Goal: Task Accomplishment & Management: Manage account settings

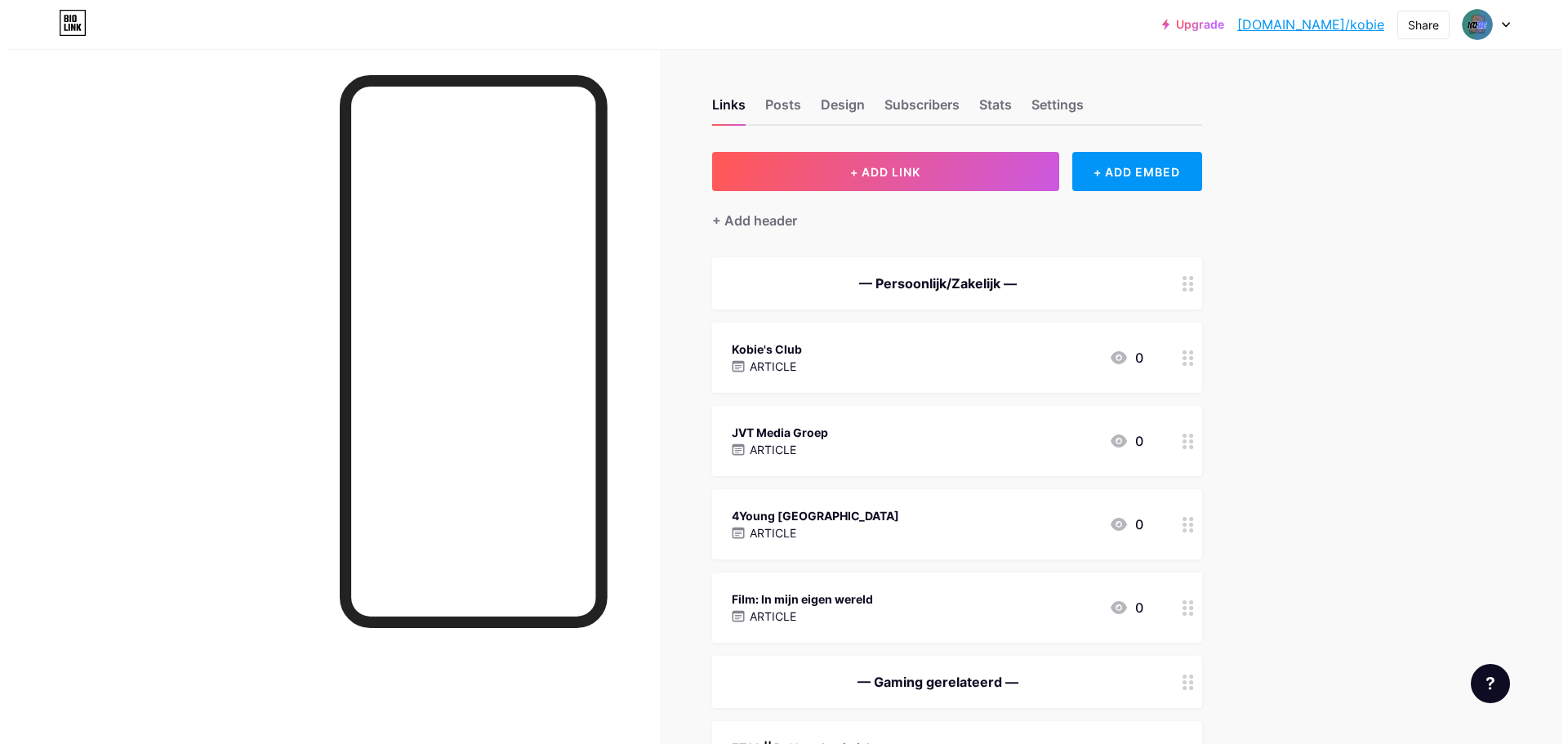
scroll to position [585, 0]
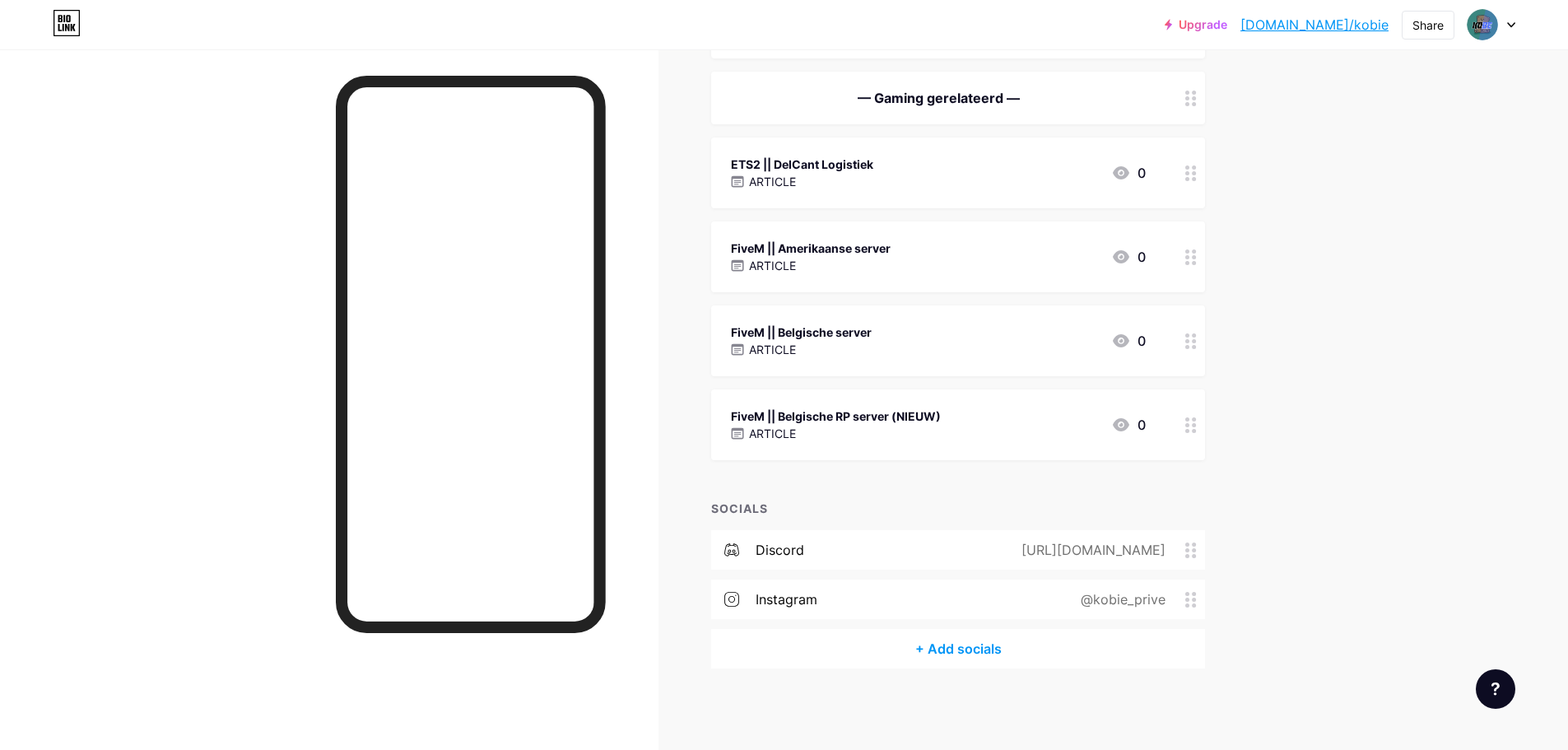
click at [879, 418] on div "FiveM || Belgische RP server (NIEUW)" at bounding box center [836, 417] width 210 height 18
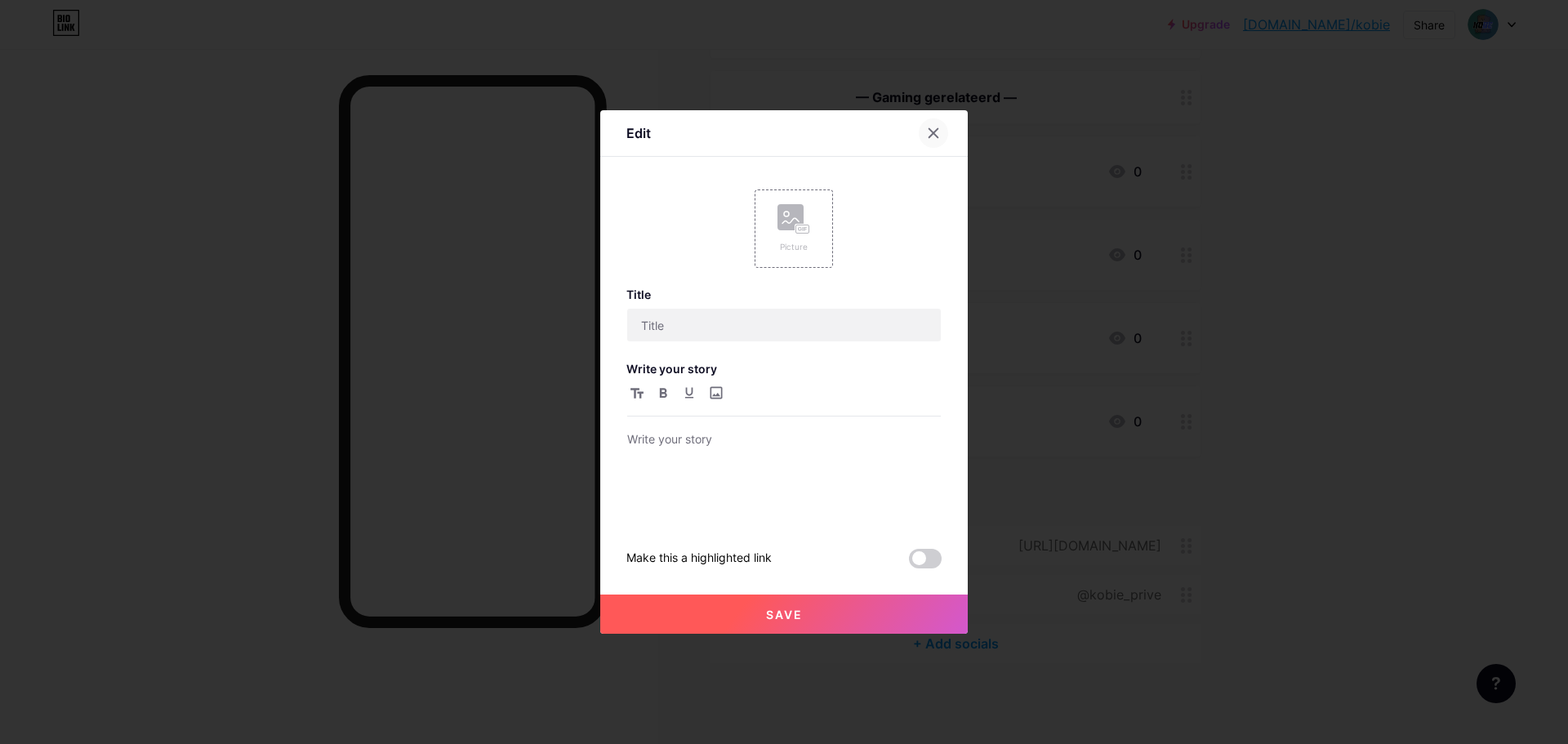
click at [926, 129] on div at bounding box center [933, 134] width 30 height 30
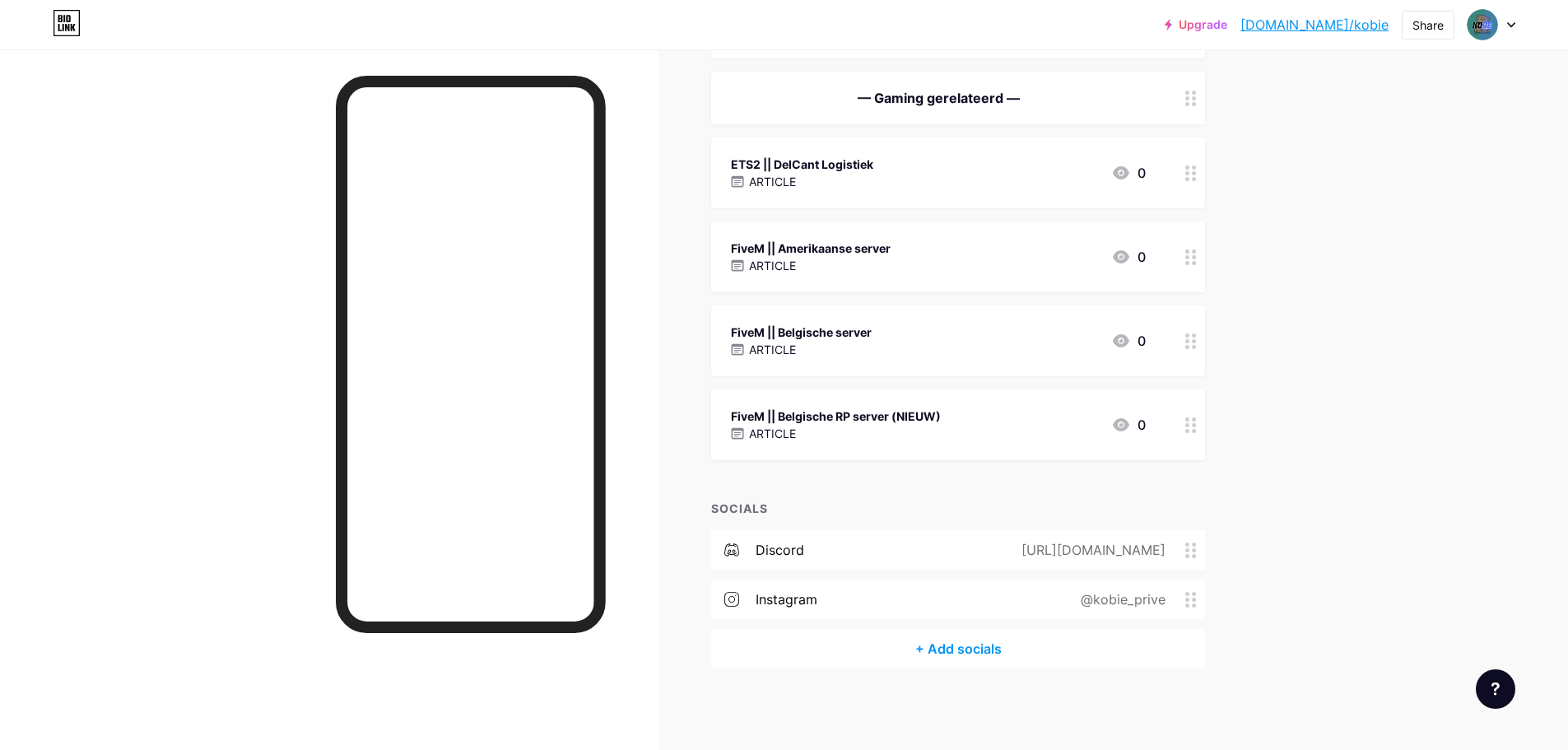
click at [803, 430] on div "ARTICLE" at bounding box center [836, 434] width 210 height 18
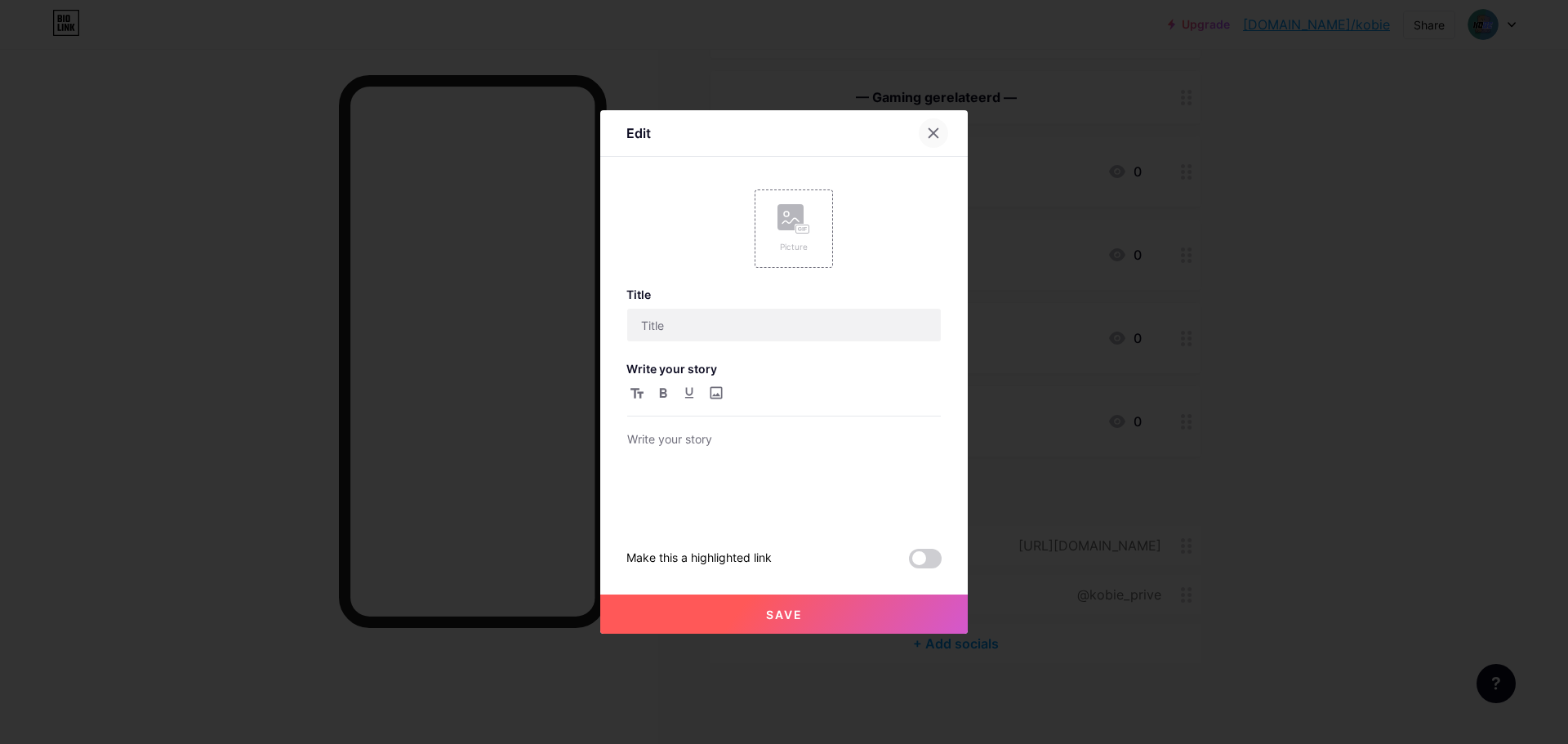
click at [937, 131] on icon at bounding box center [933, 134] width 9 height 9
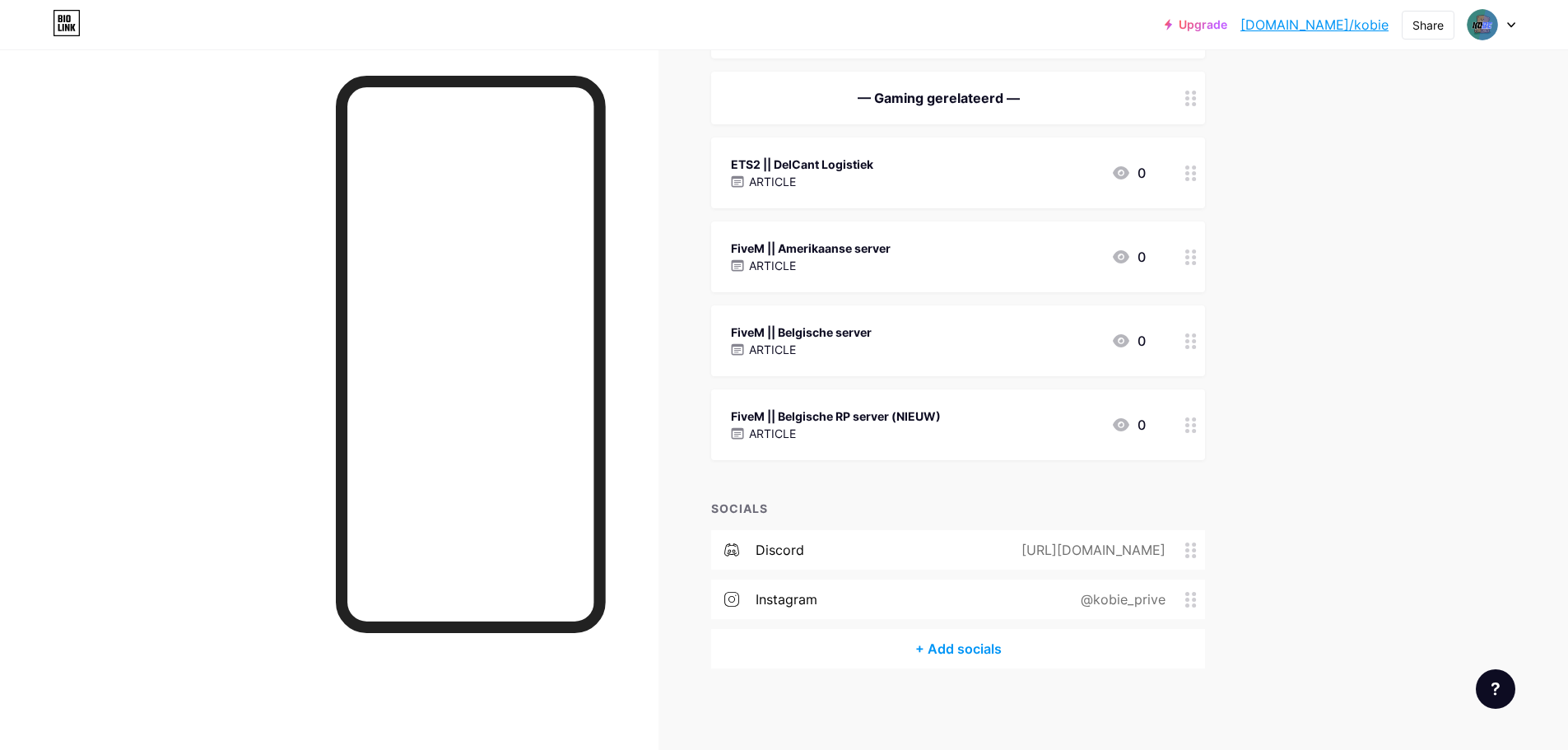
click at [847, 425] on div "ARTICLE" at bounding box center [836, 434] width 210 height 18
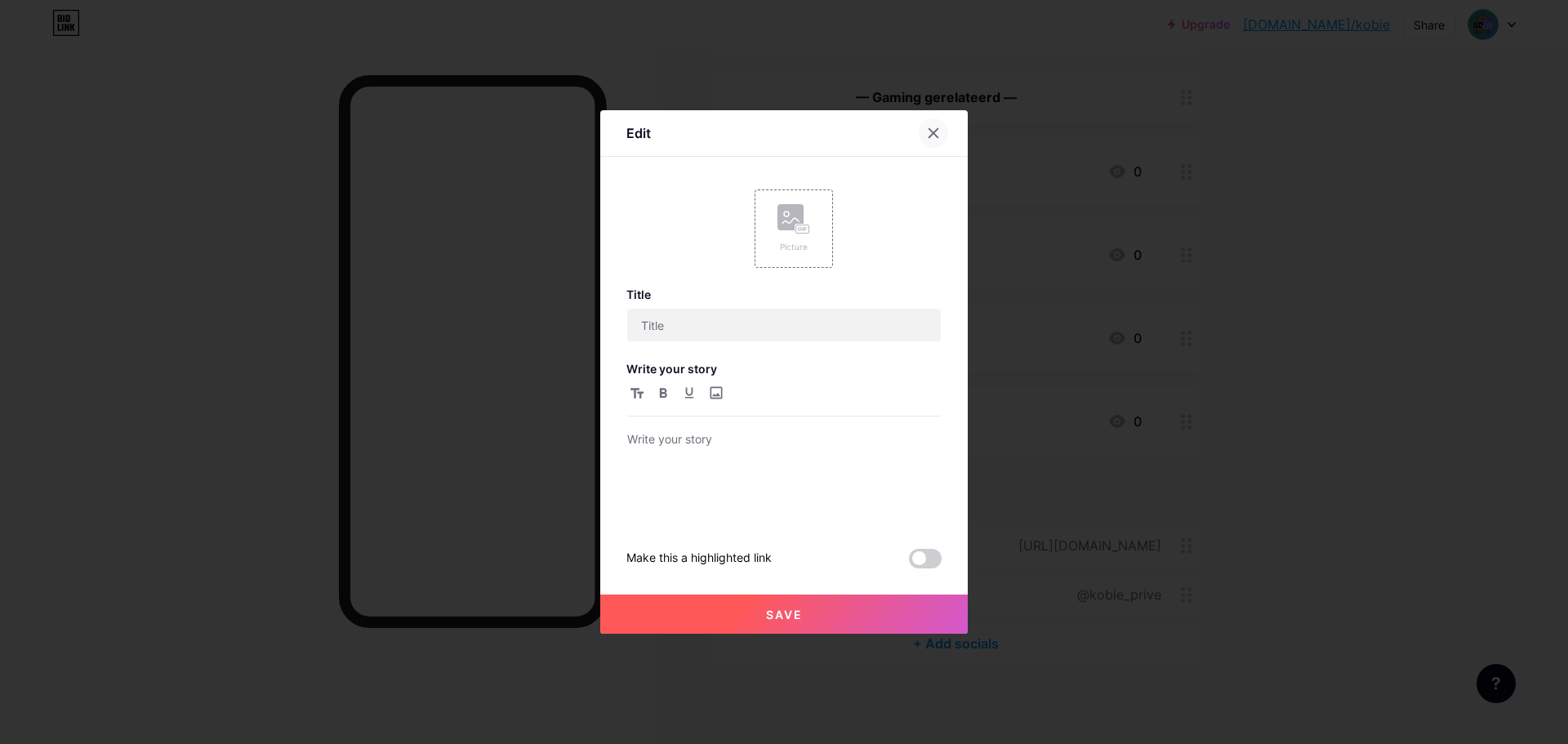
click at [924, 132] on div at bounding box center [933, 134] width 30 height 30
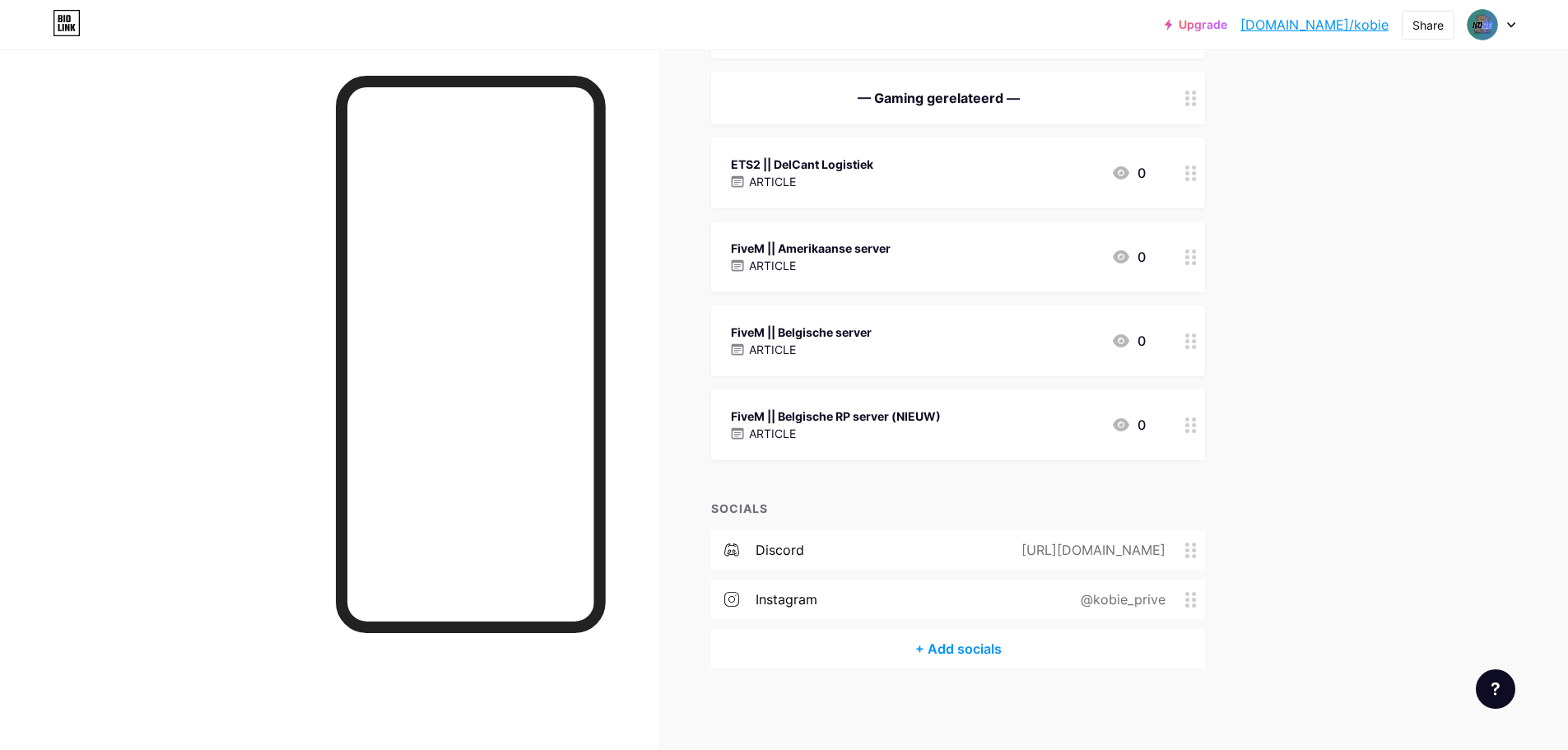
click at [836, 423] on div "FiveM || Belgische RP server (NIEUW)" at bounding box center [836, 417] width 210 height 18
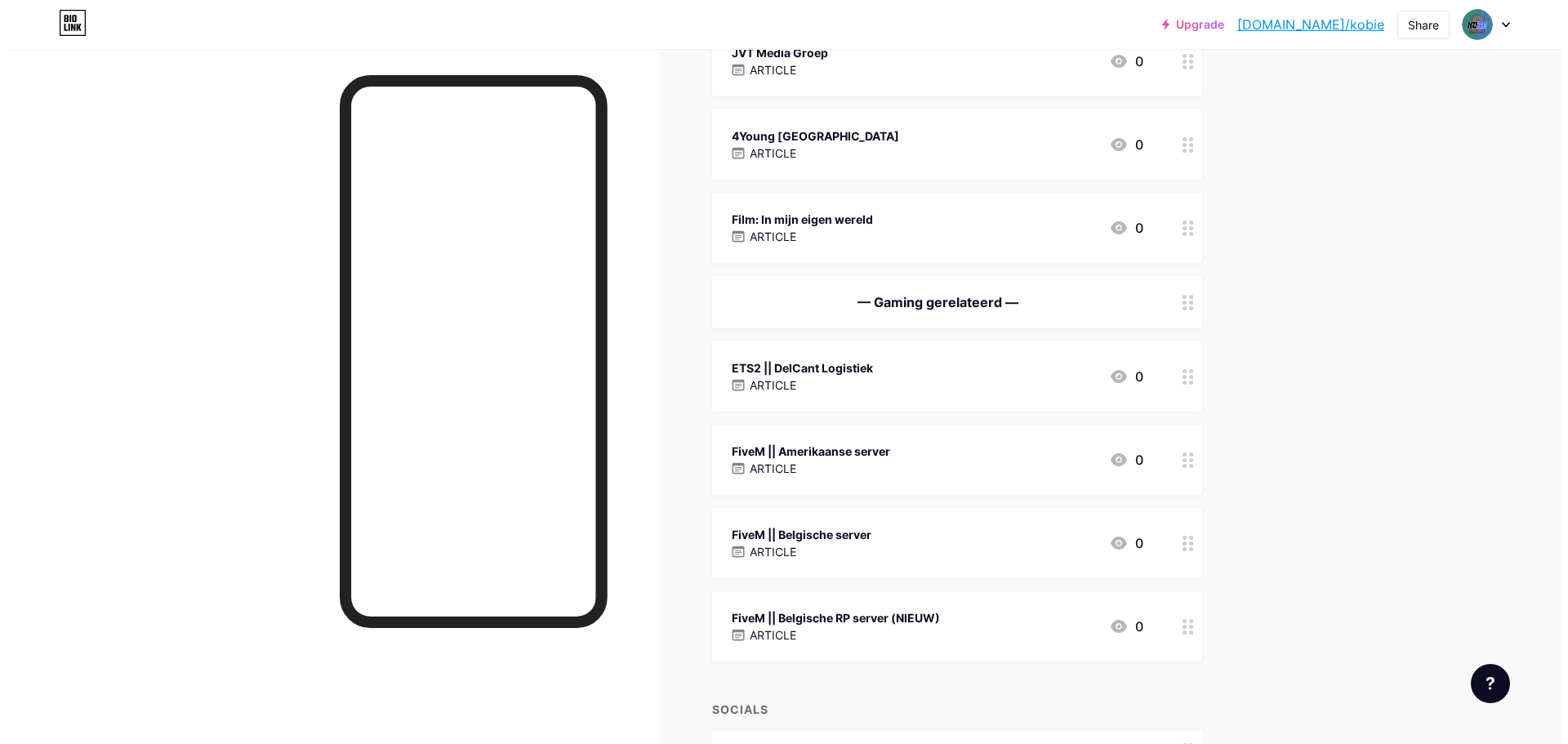
scroll to position [408, 0]
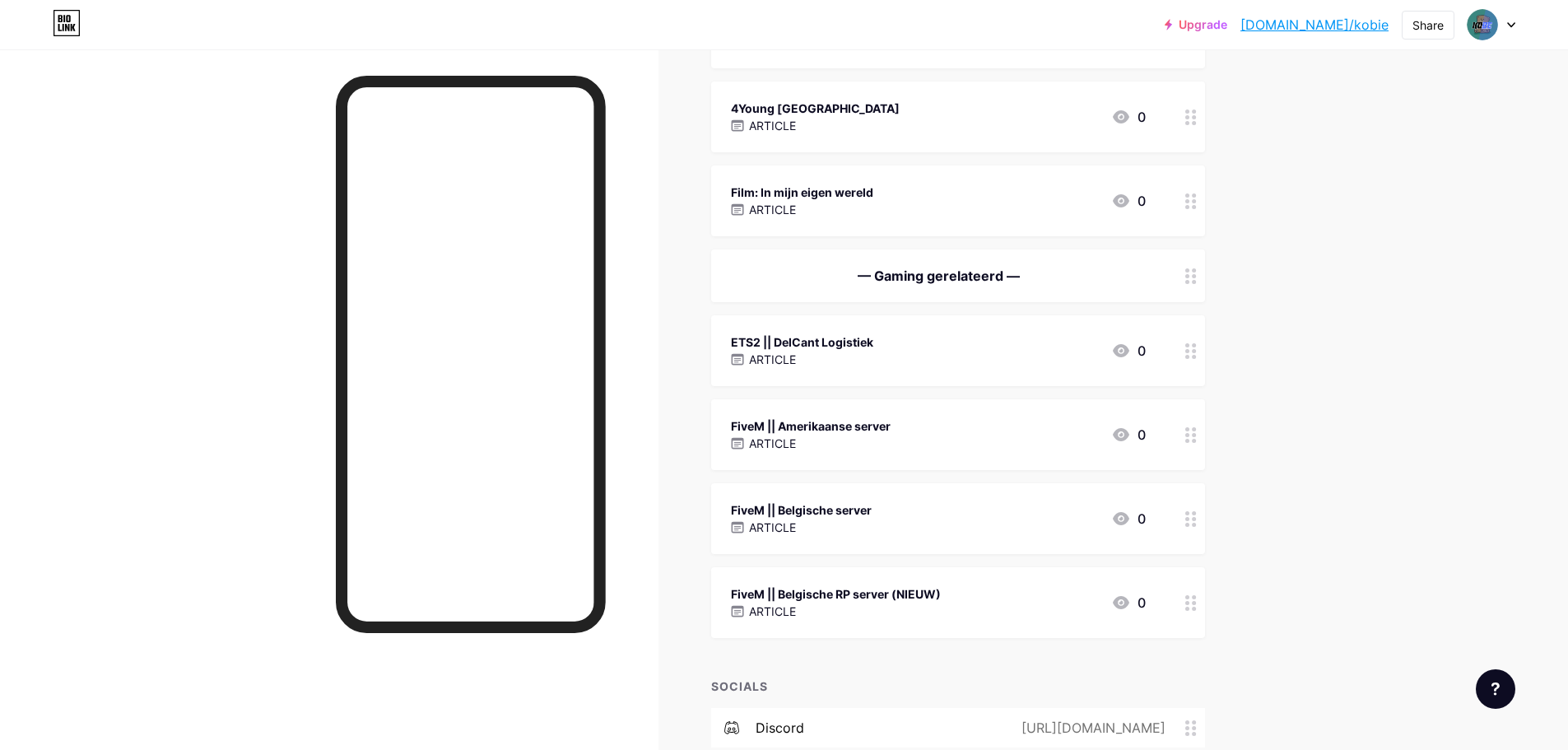
click at [818, 583] on div "FiveM || Belgische RP server (NIEUW) ARTICLE 0" at bounding box center [958, 603] width 494 height 71
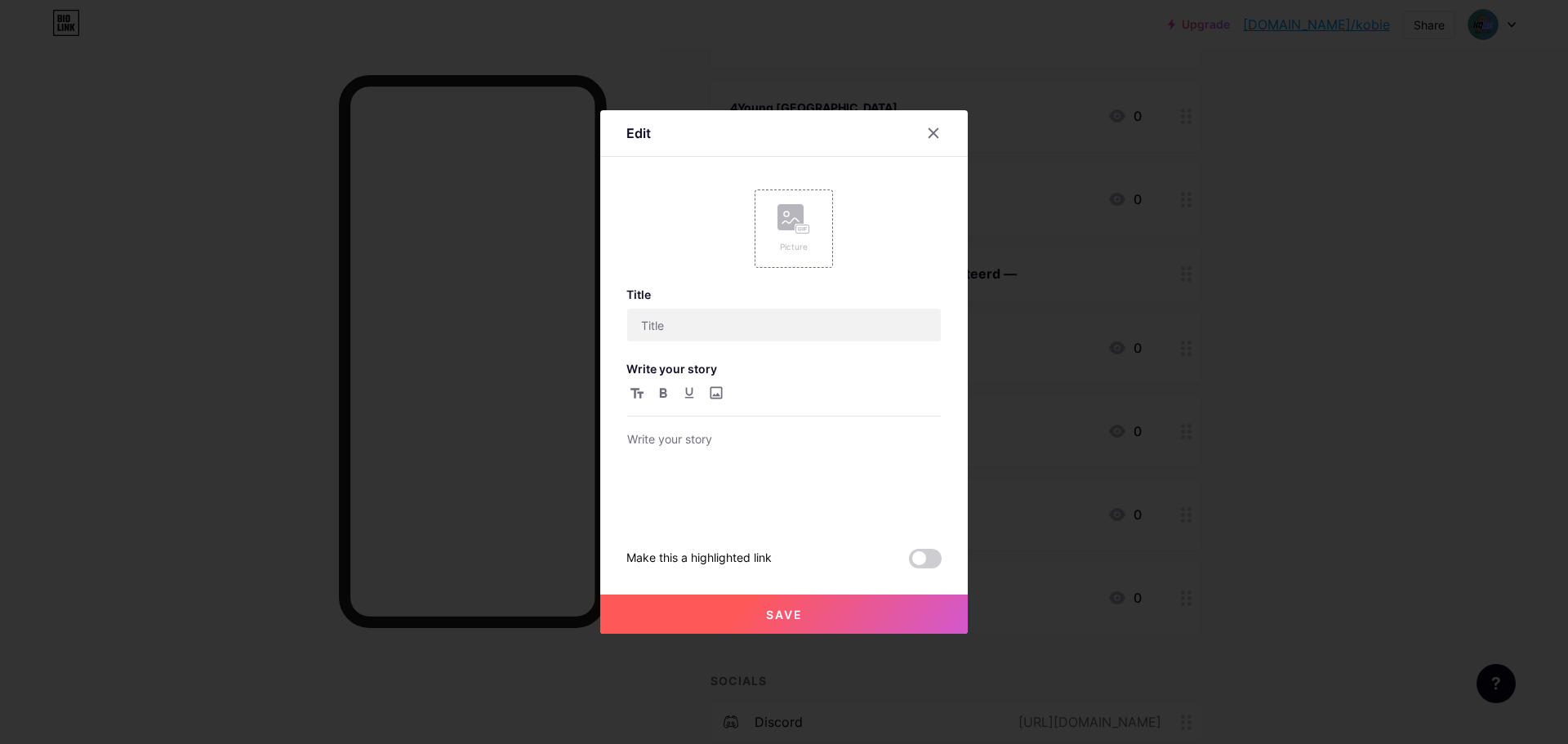
type input "FiveM || Belgische RP server (NIEUW)"
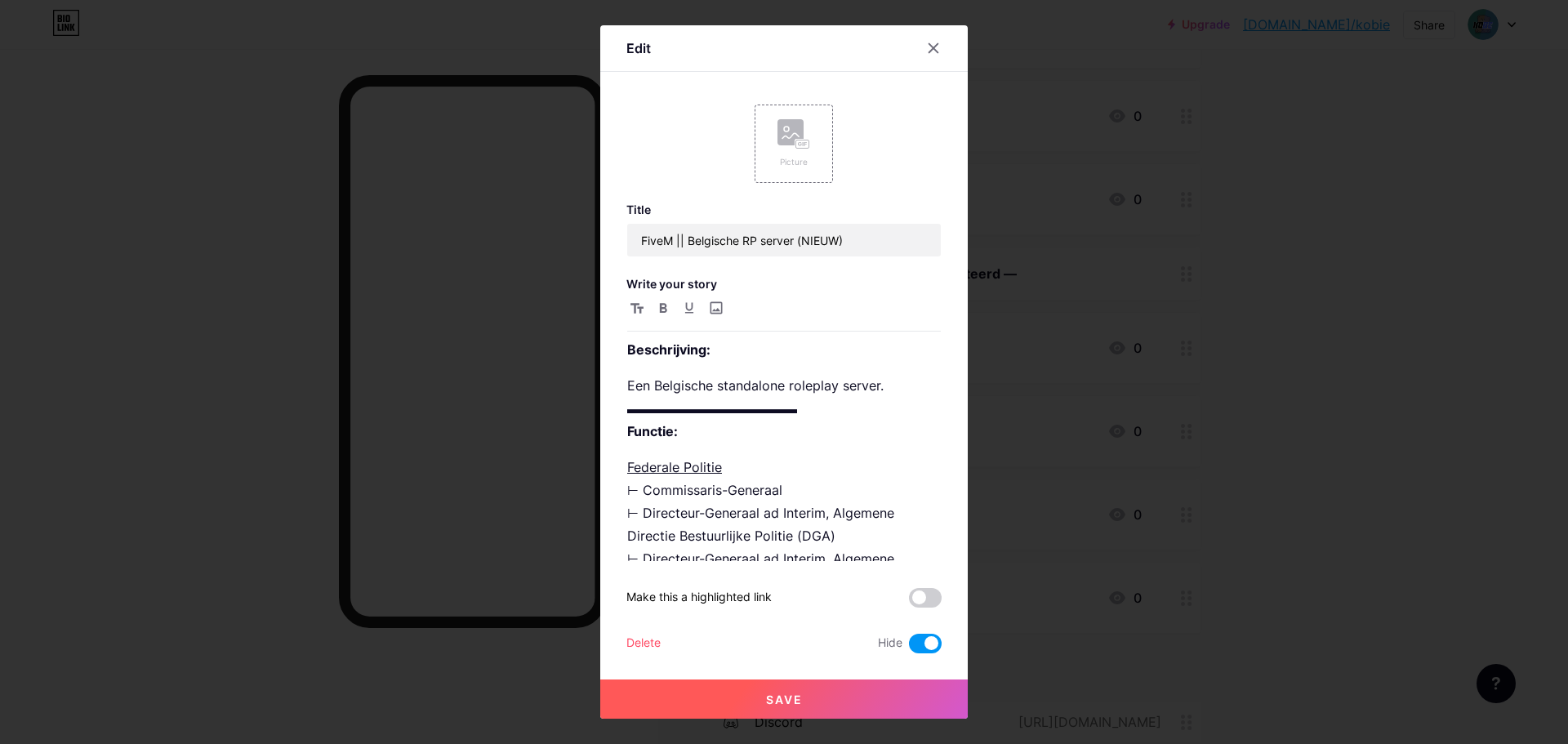
scroll to position [81, 0]
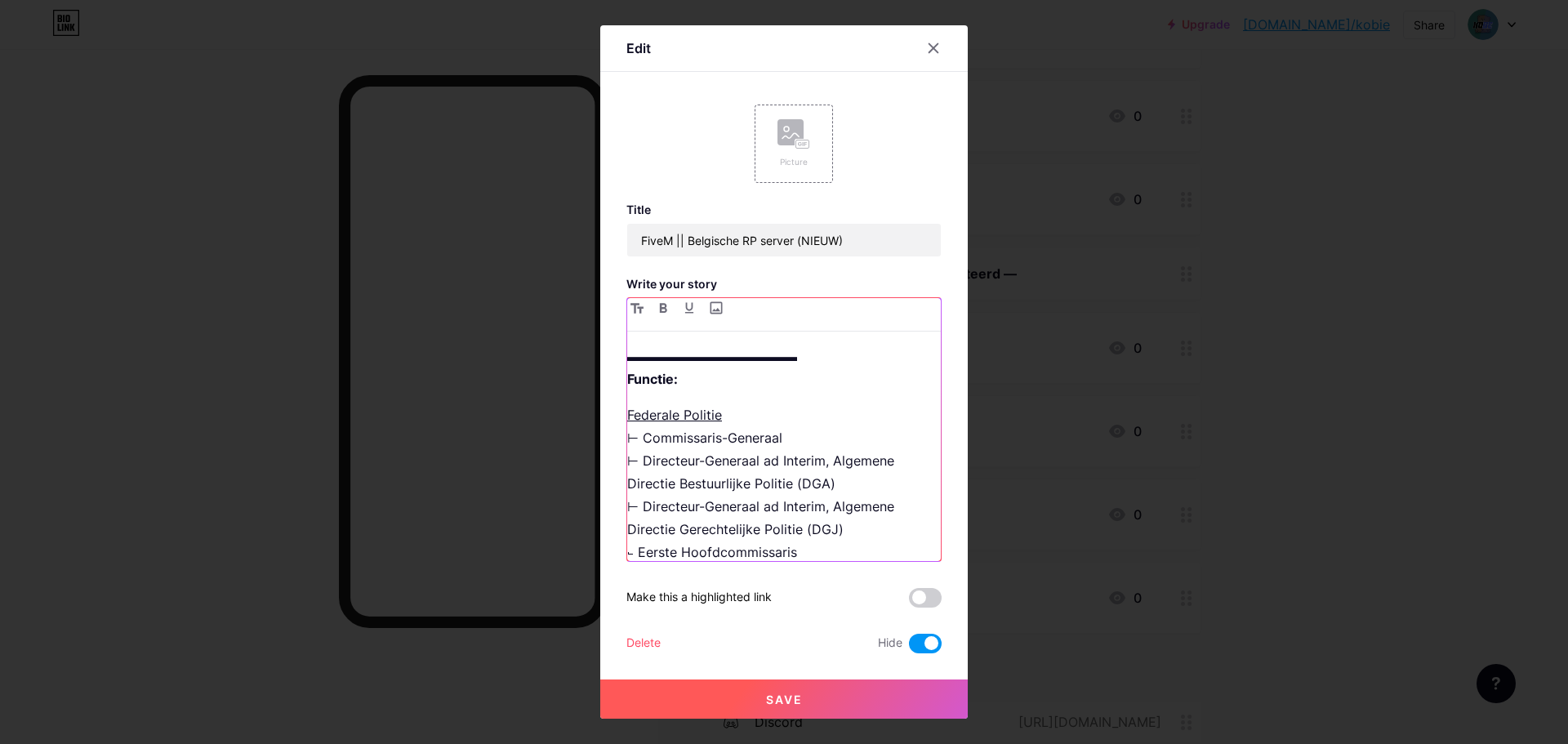
click at [798, 442] on p "Federale Politie ⊢ Commissaris-Generaal ⊢ Directeur-Generaal ad Interim, Algeme…" at bounding box center [784, 495] width 314 height 183
click at [827, 462] on p "Federale Politie ⊢ Commissaris-Generaal, Commissariaat-Generaal (CG) ⊢ Directeu…" at bounding box center [784, 506] width 314 height 205
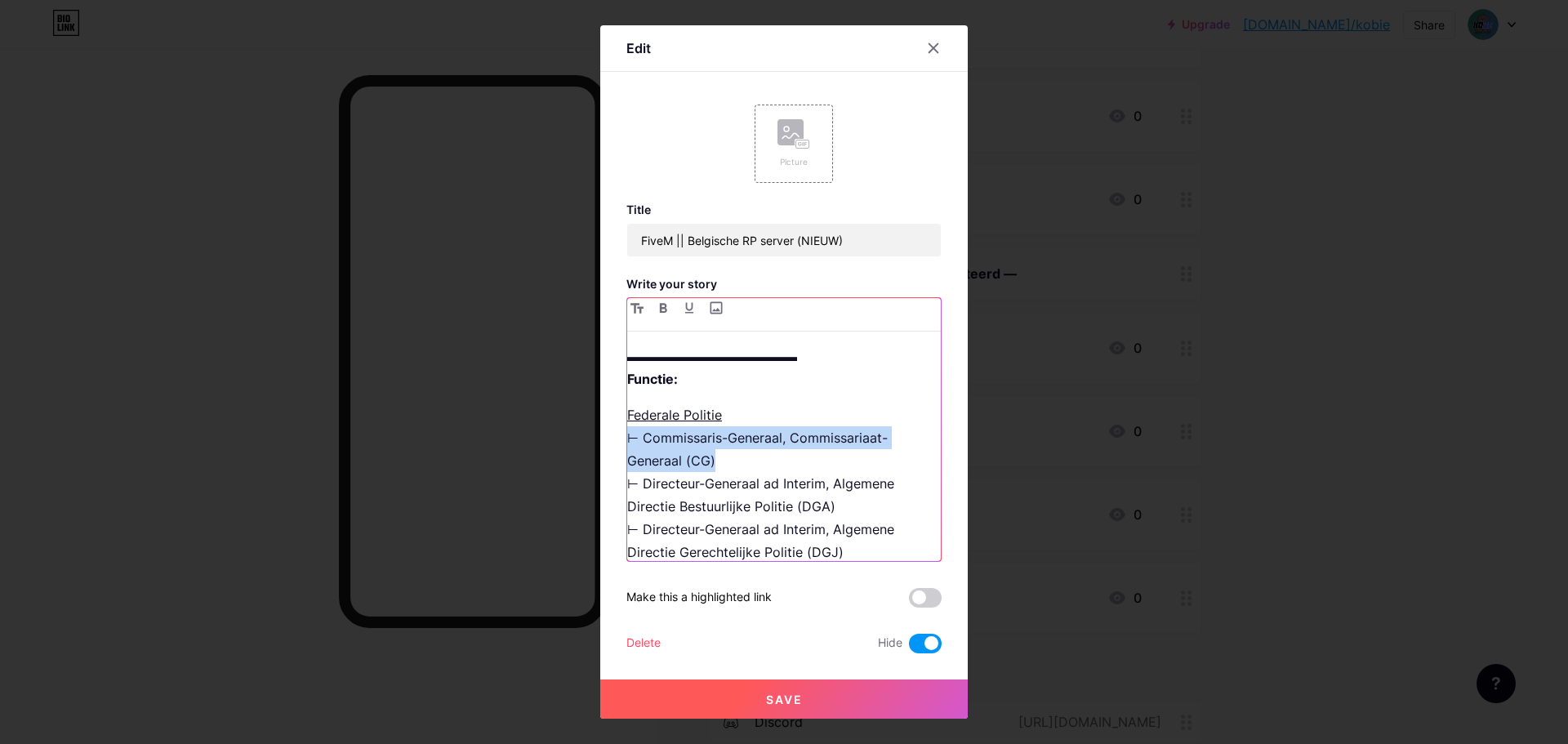
drag, startPoint x: 740, startPoint y: 466, endPoint x: 627, endPoint y: 438, distance: 116.4
click at [628, 438] on p "Federale Politie ⊢ Commissaris-Generaal, Commissariaat-Generaal (CG) ⊢ Directeu…" at bounding box center [784, 506] width 314 height 205
click at [652, 636] on div "Delete" at bounding box center [643, 643] width 34 height 19
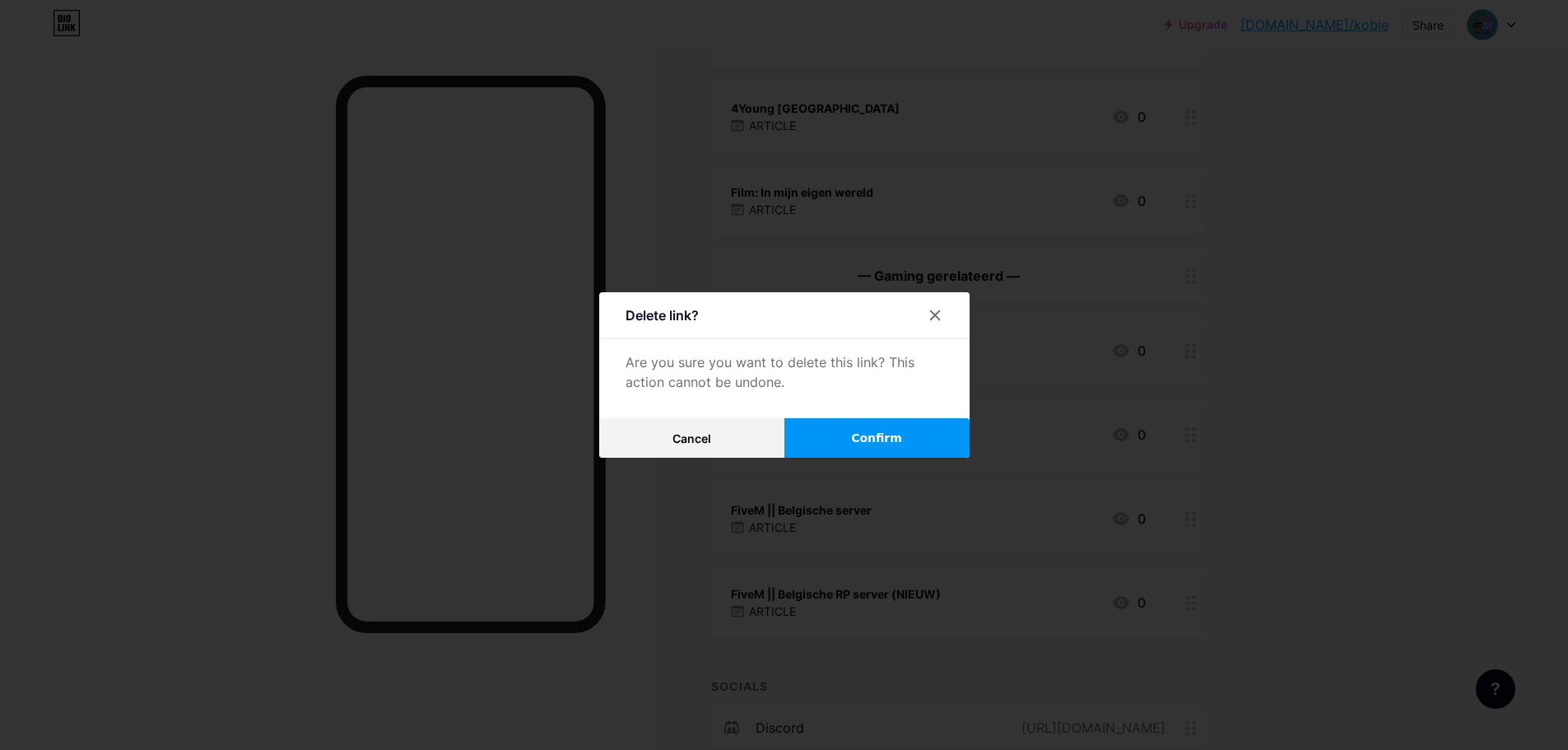
click at [845, 437] on button "Confirm" at bounding box center [877, 438] width 185 height 40
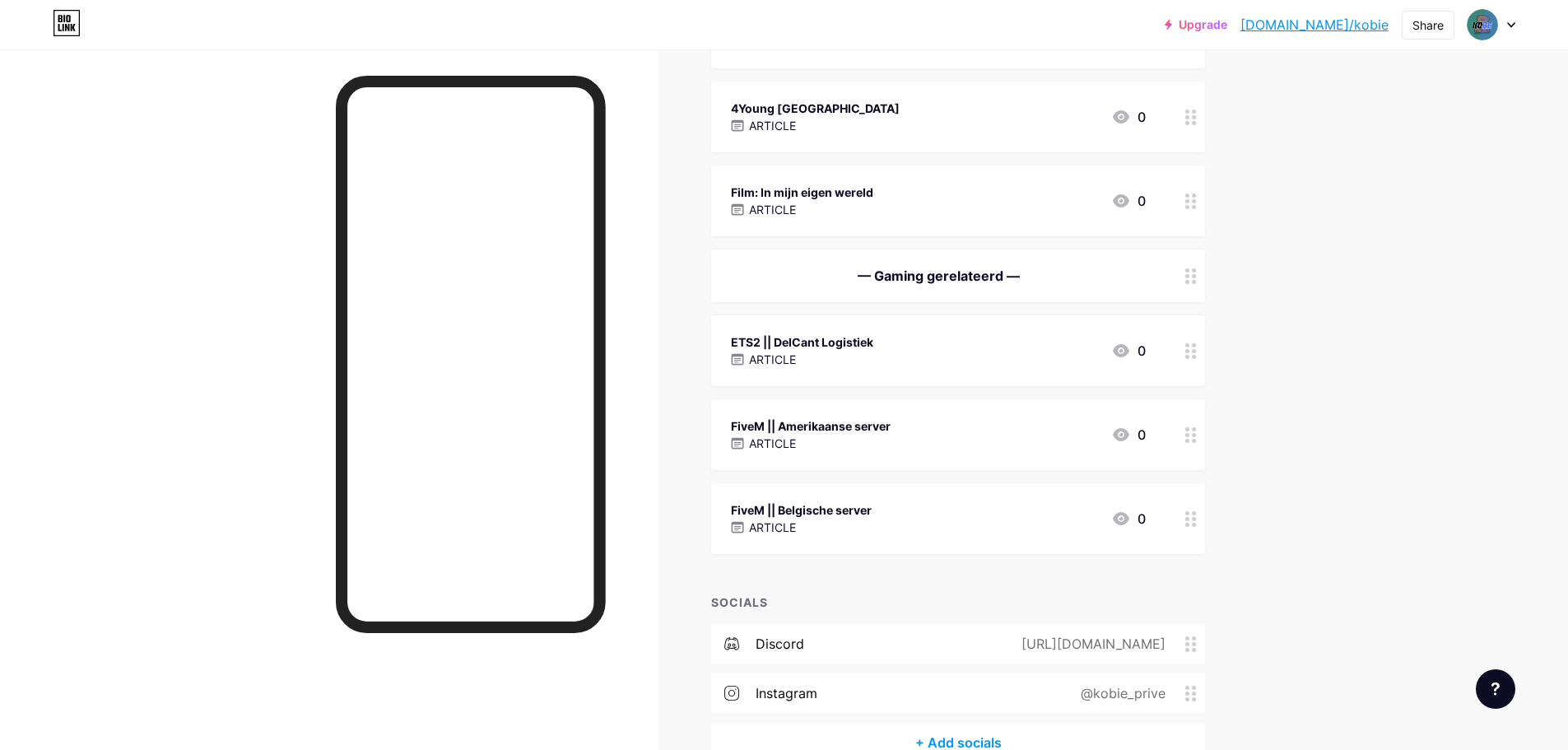
click at [921, 509] on div "FiveM || Belgische server ARTICLE 0" at bounding box center [938, 518] width 415 height 38
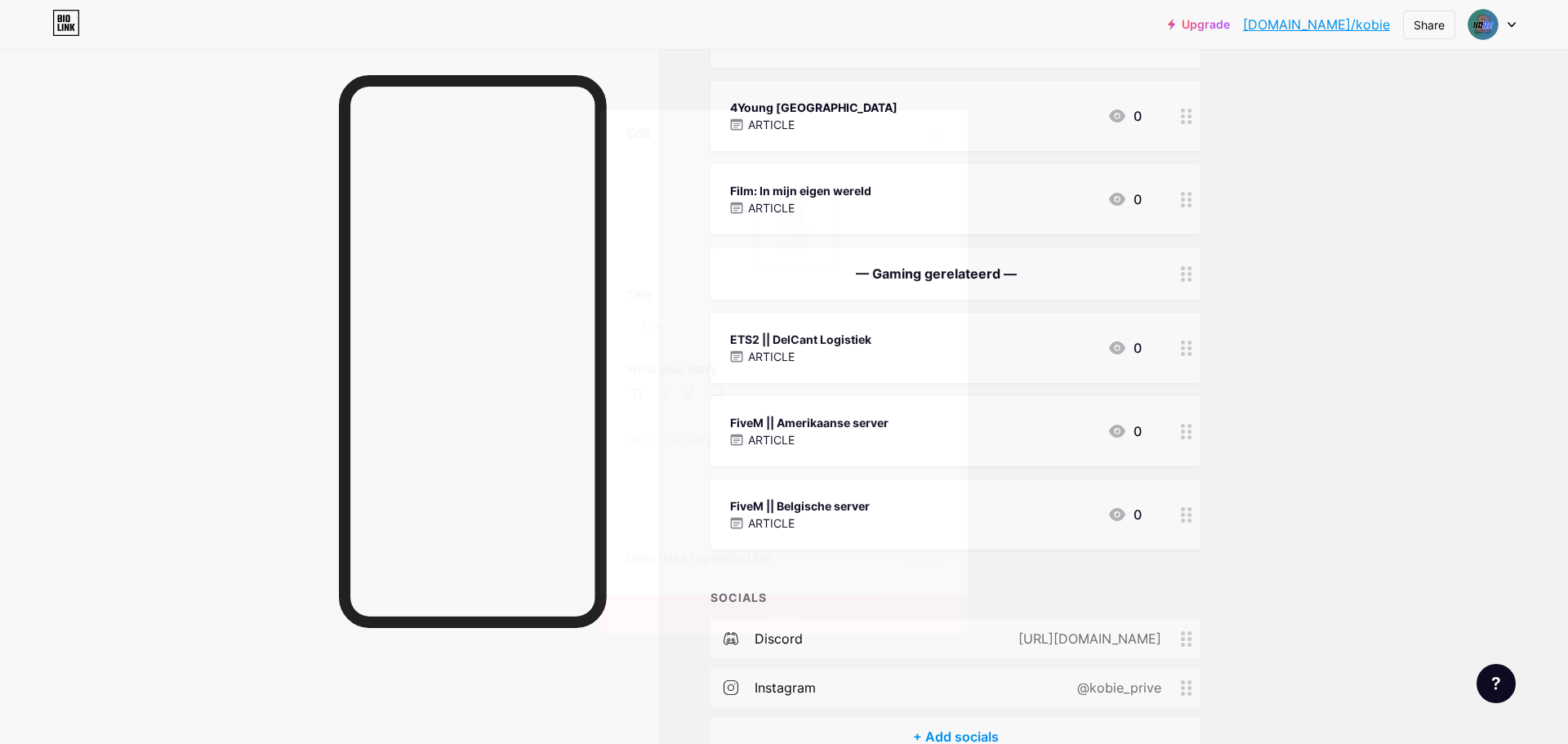
type input "FiveM || Belgische server"
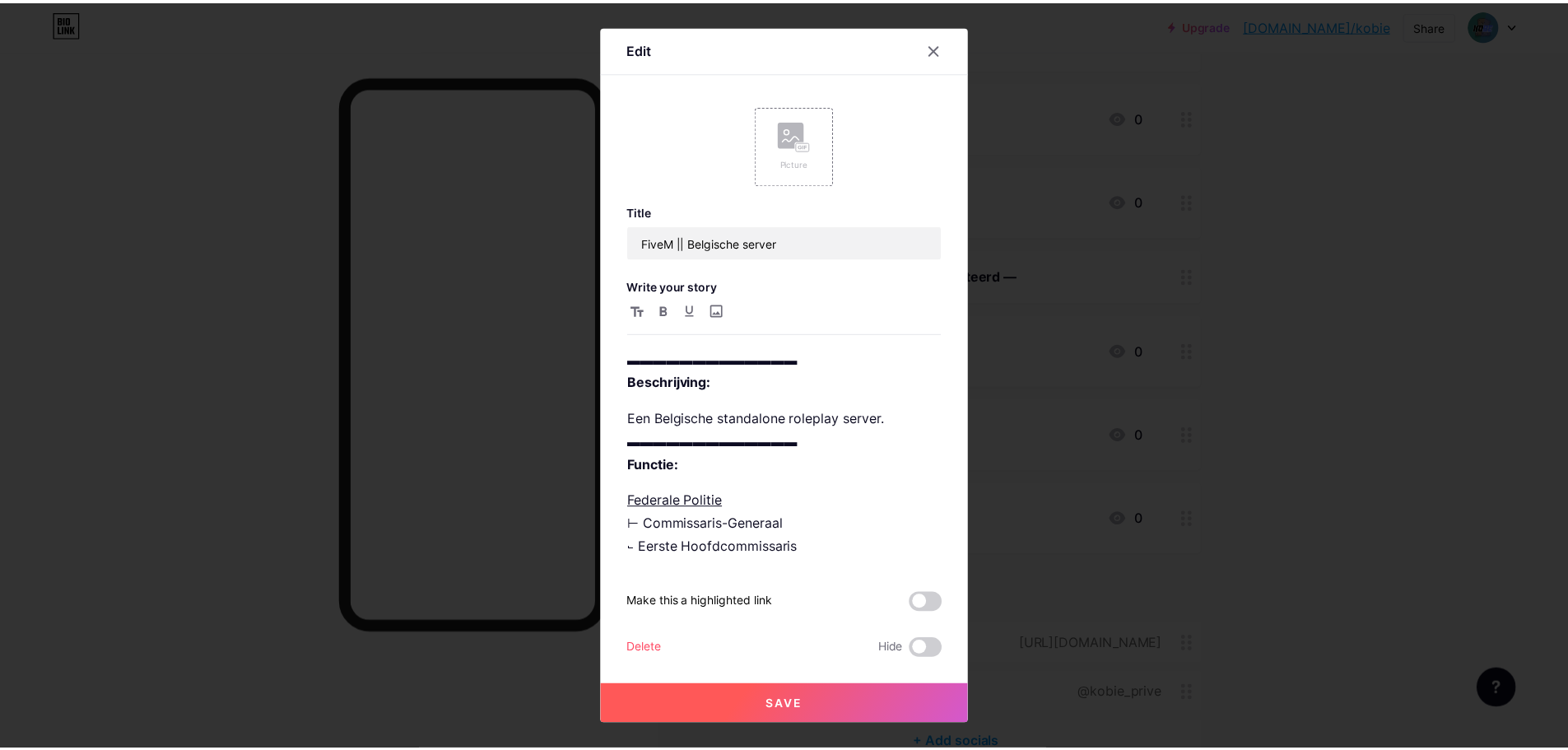
scroll to position [29, 0]
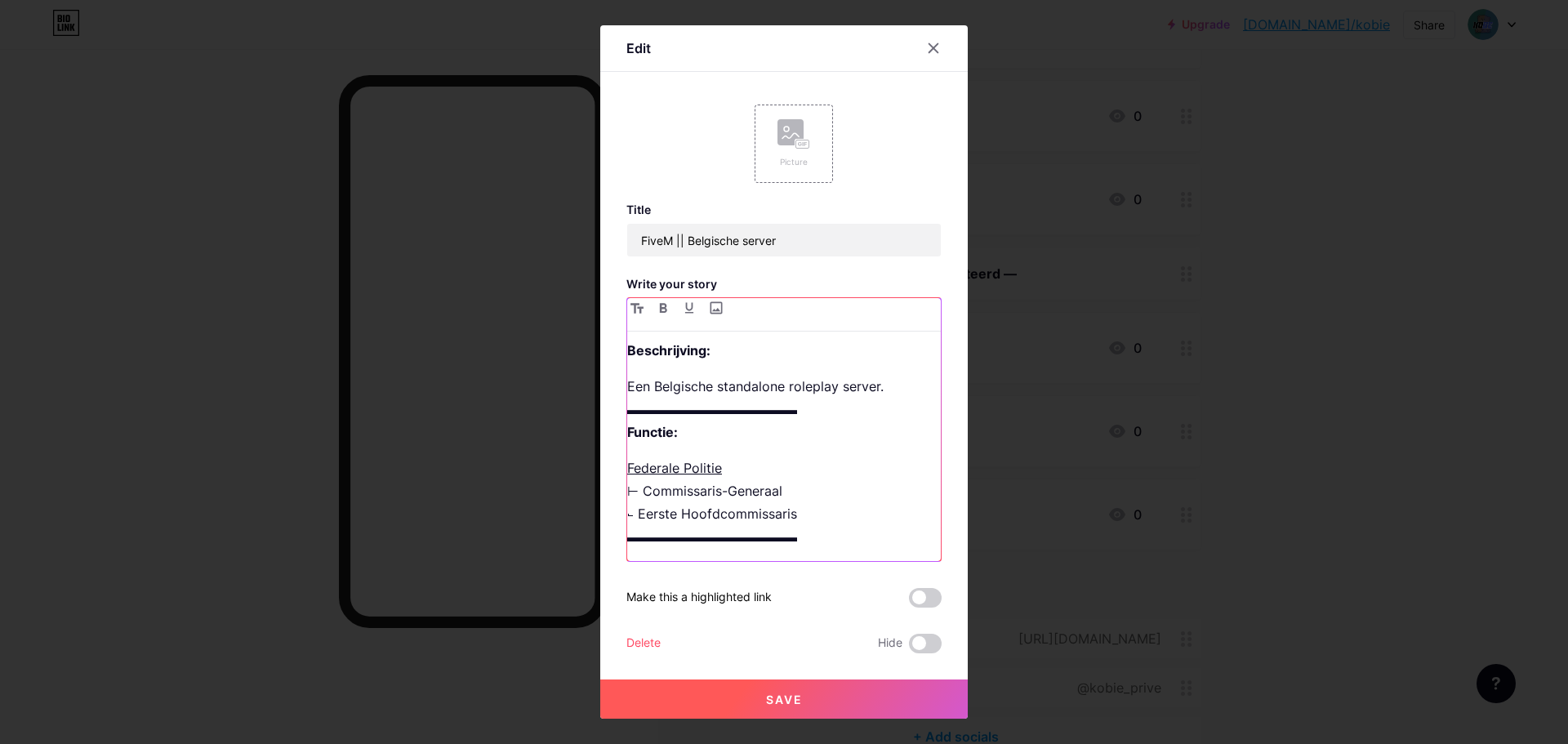
click at [835, 500] on p "Federale Politie ⊢ Commissaris-Generaal ⨽ Eerste Hoofdcommissaris ▬▬▬▬▬▬▬▬▬▬▬▬▬" at bounding box center [784, 502] width 314 height 92
click at [786, 689] on button "Save" at bounding box center [784, 699] width 368 height 39
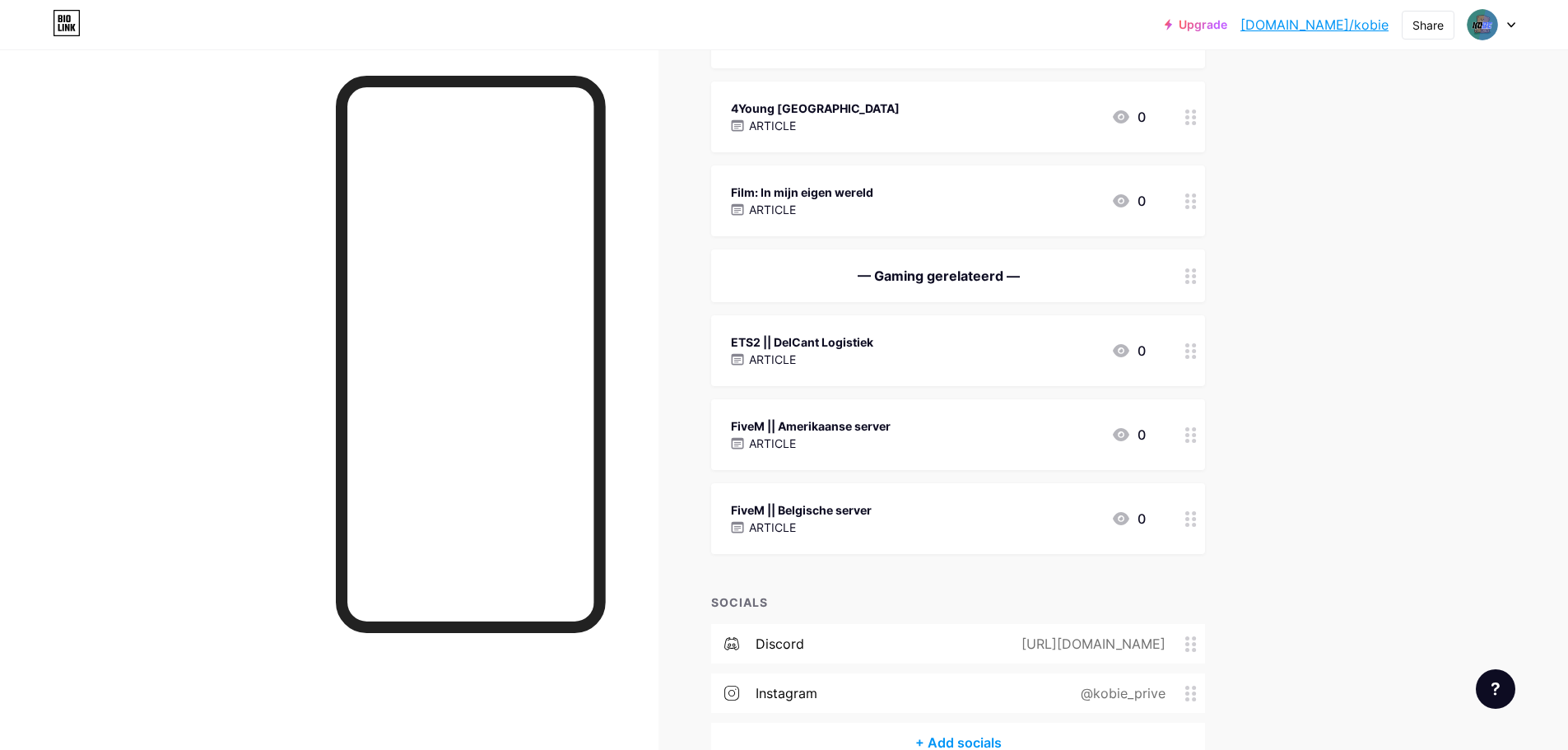
click at [1342, 19] on link "[DOMAIN_NAME]/kobie" at bounding box center [1314, 25] width 148 height 19
